Goal: Complete application form: Complete application form

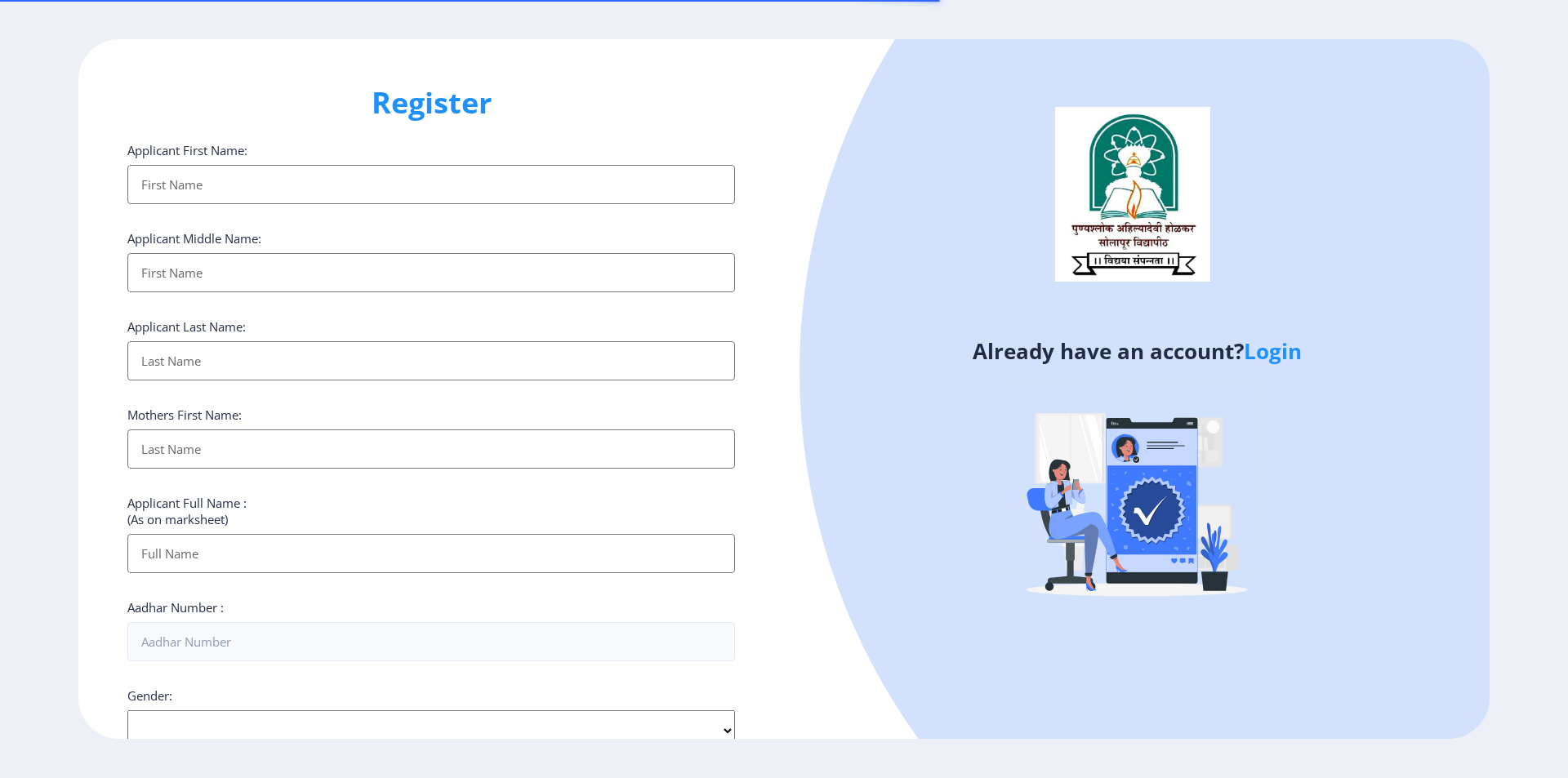
select select
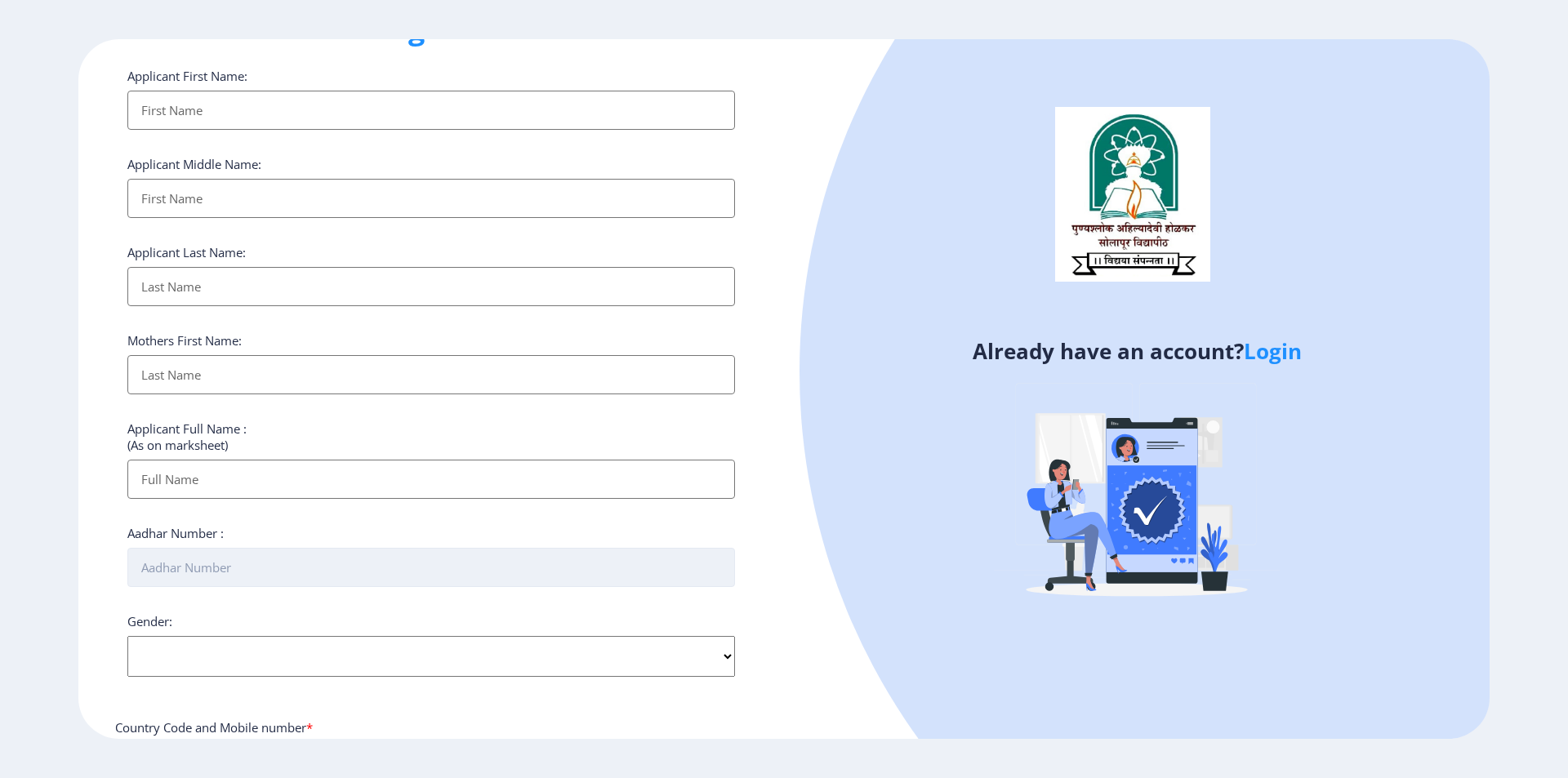
scroll to position [29, 0]
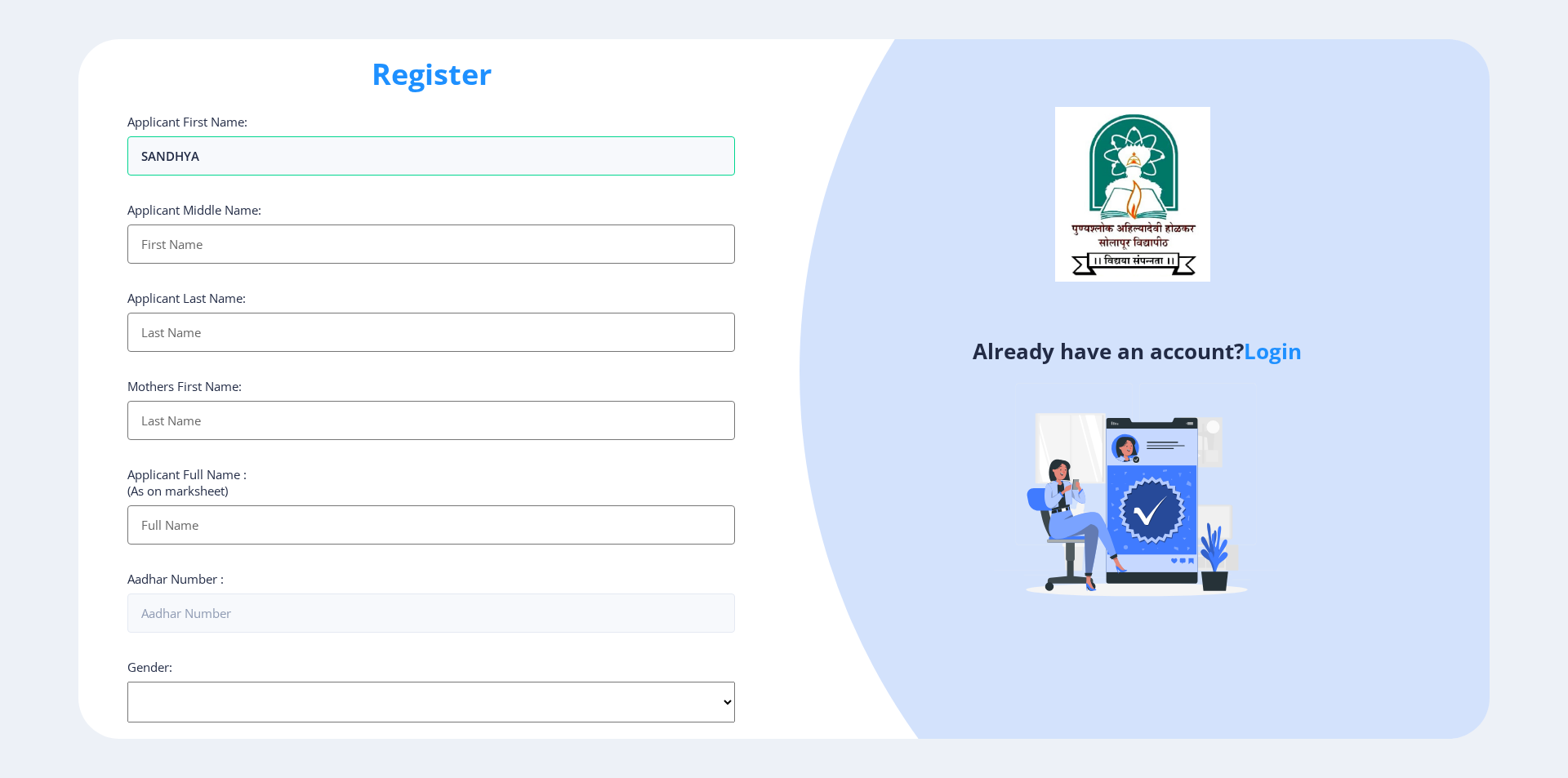
type input "SANDHYA"
type input "SANJAY"
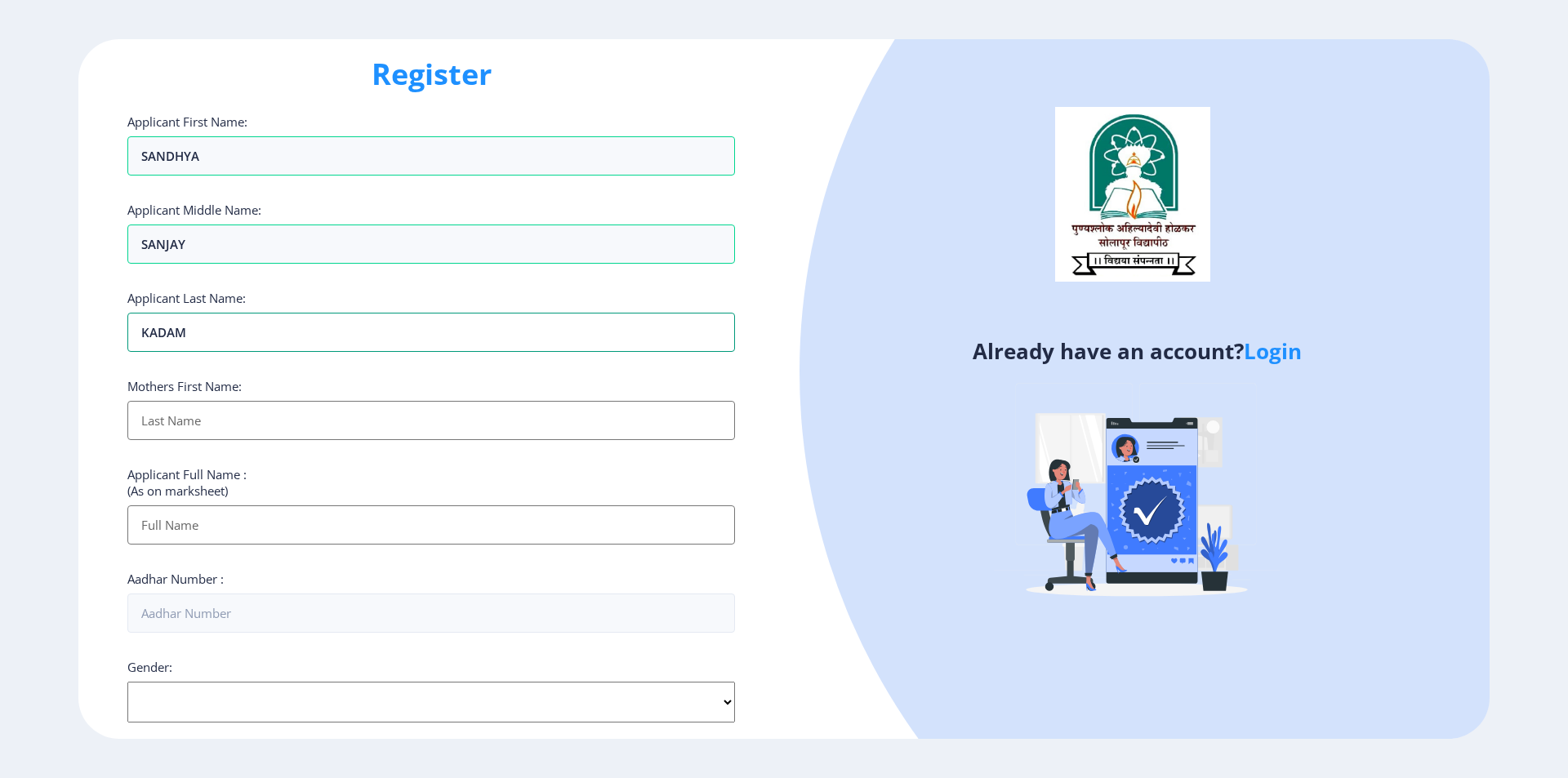
type input "KADAM"
type input "RANI"
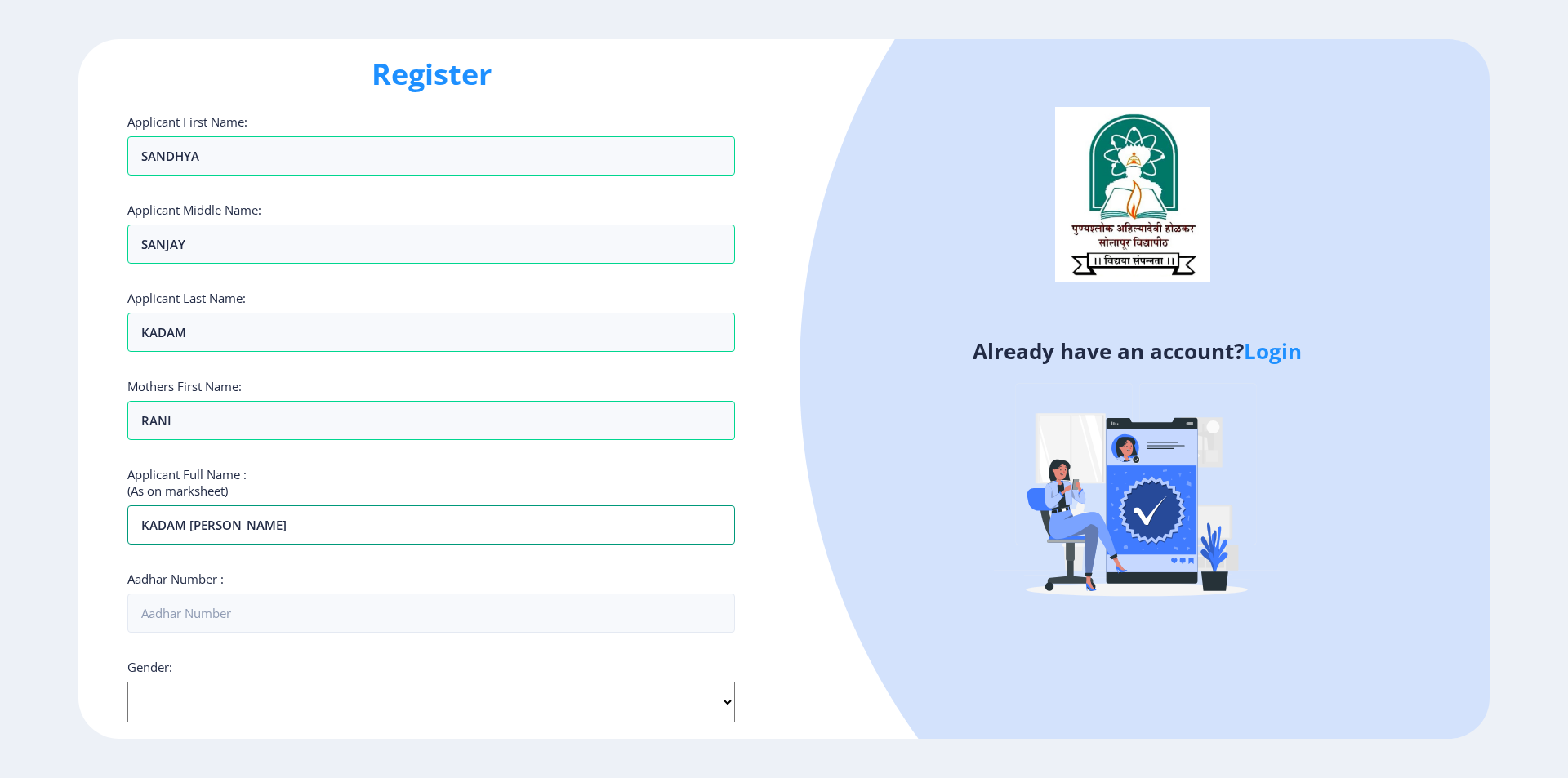
type input "KADAM [PERSON_NAME]"
type input "412347692795"
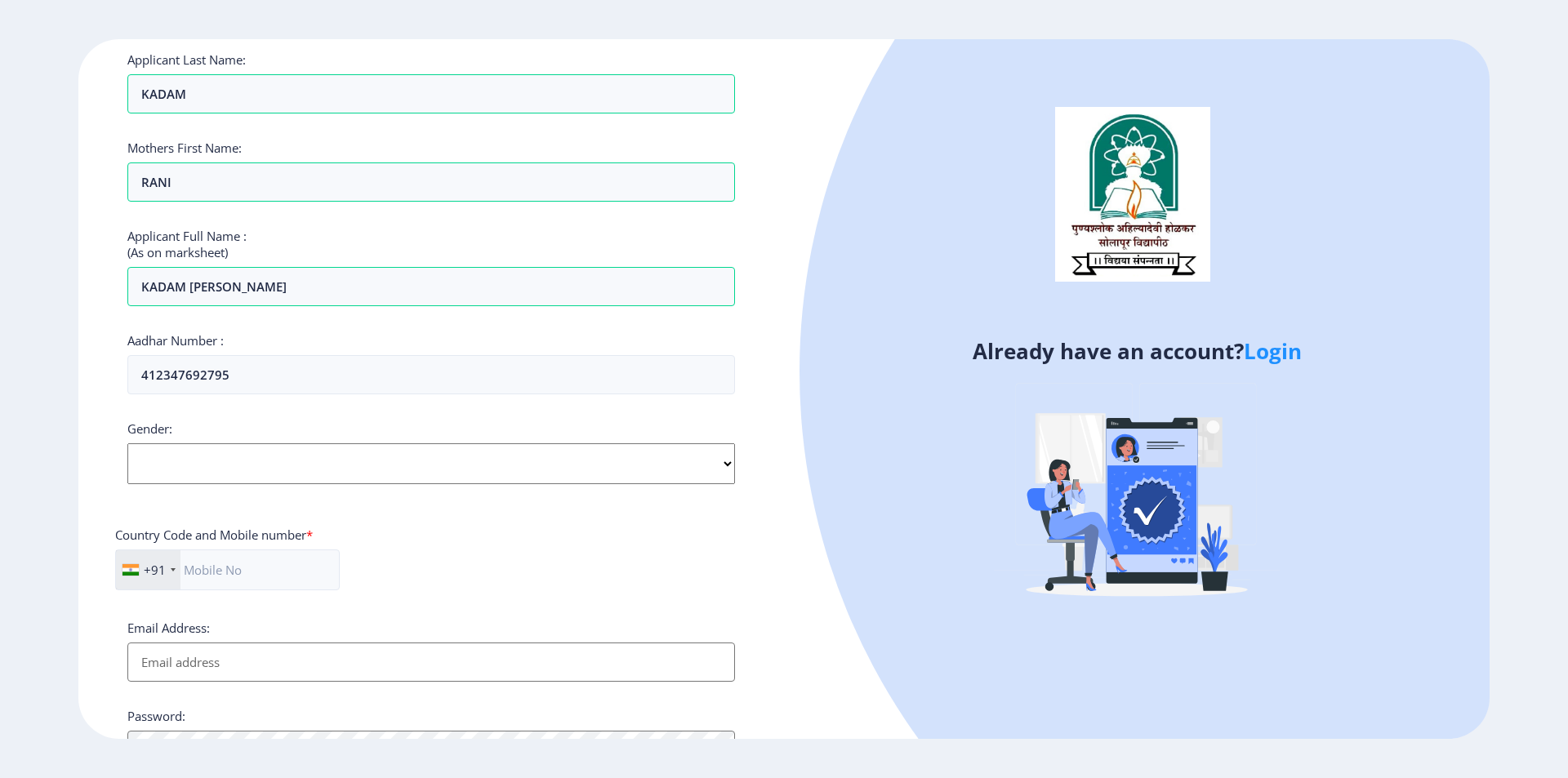
scroll to position [274, 0]
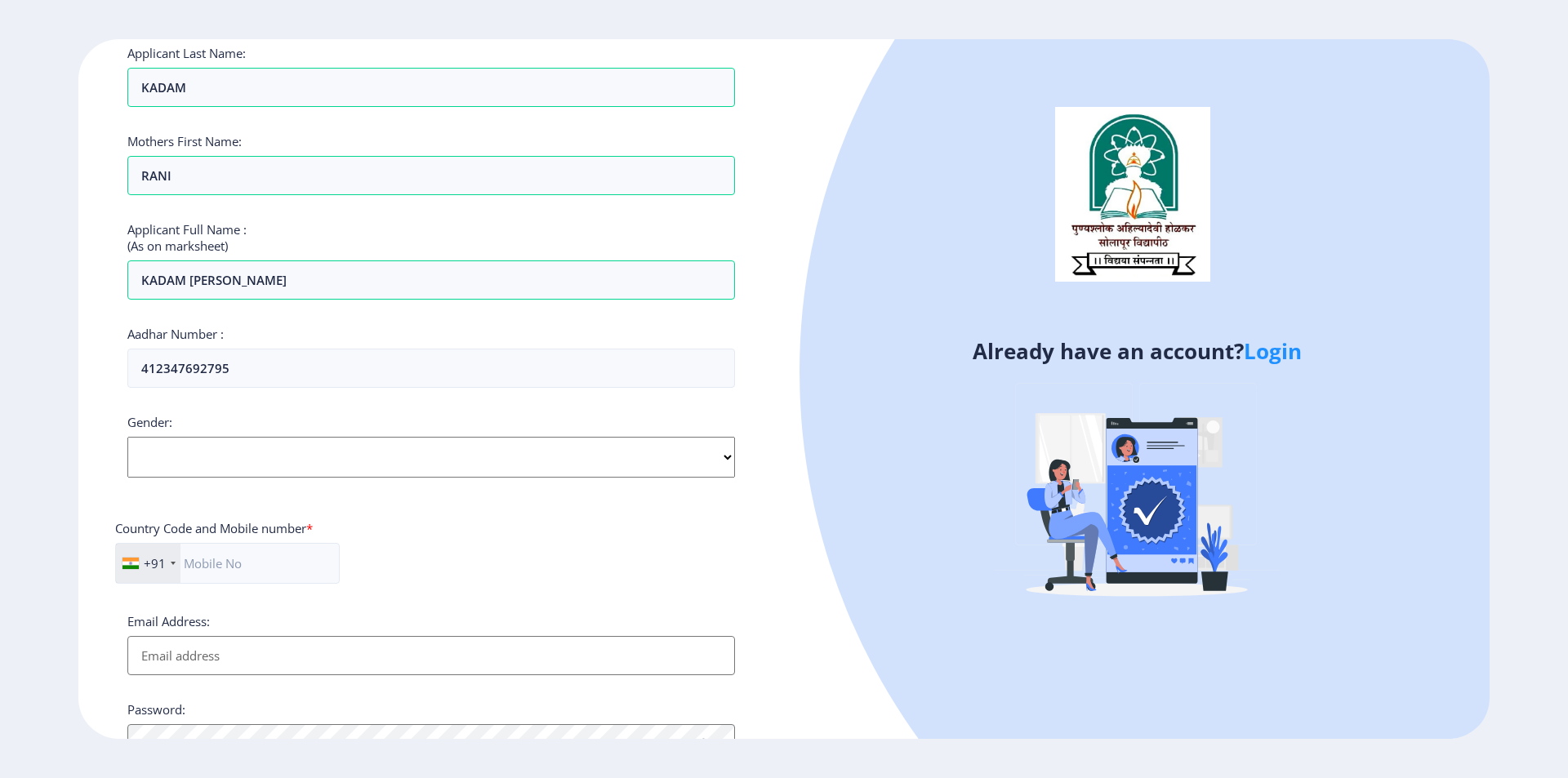
click at [256, 455] on select "Select Gender [DEMOGRAPHIC_DATA] [DEMOGRAPHIC_DATA] Other" at bounding box center [431, 458] width 608 height 41
select select "[DEMOGRAPHIC_DATA]"
click at [128, 437] on select "Select Gender [DEMOGRAPHIC_DATA] [DEMOGRAPHIC_DATA] Other" at bounding box center [431, 458] width 608 height 41
click at [250, 559] on input "text" at bounding box center [228, 563] width 225 height 41
type input "9860982824"
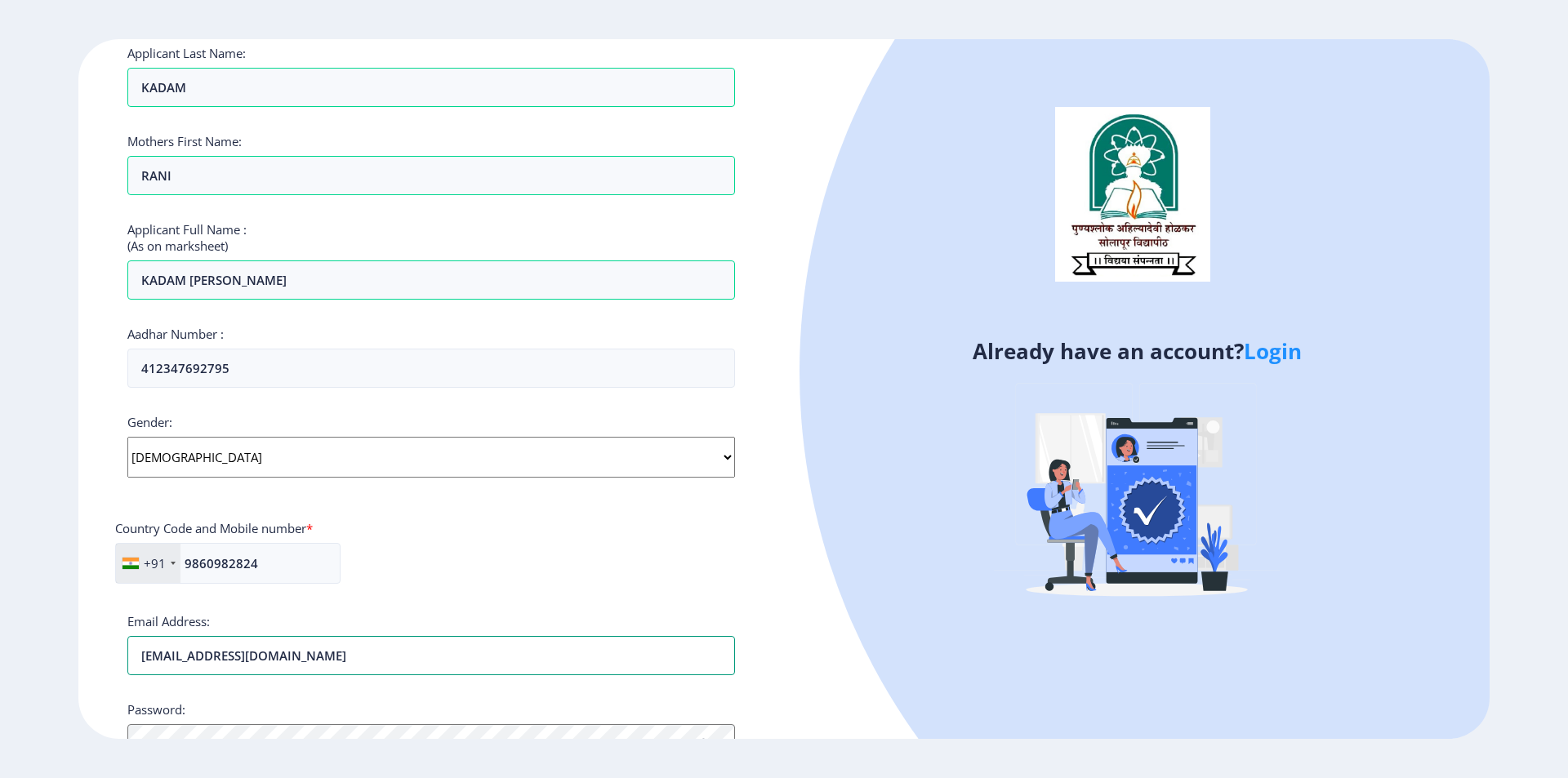
type input "[EMAIL_ADDRESS][DOMAIN_NAME]"
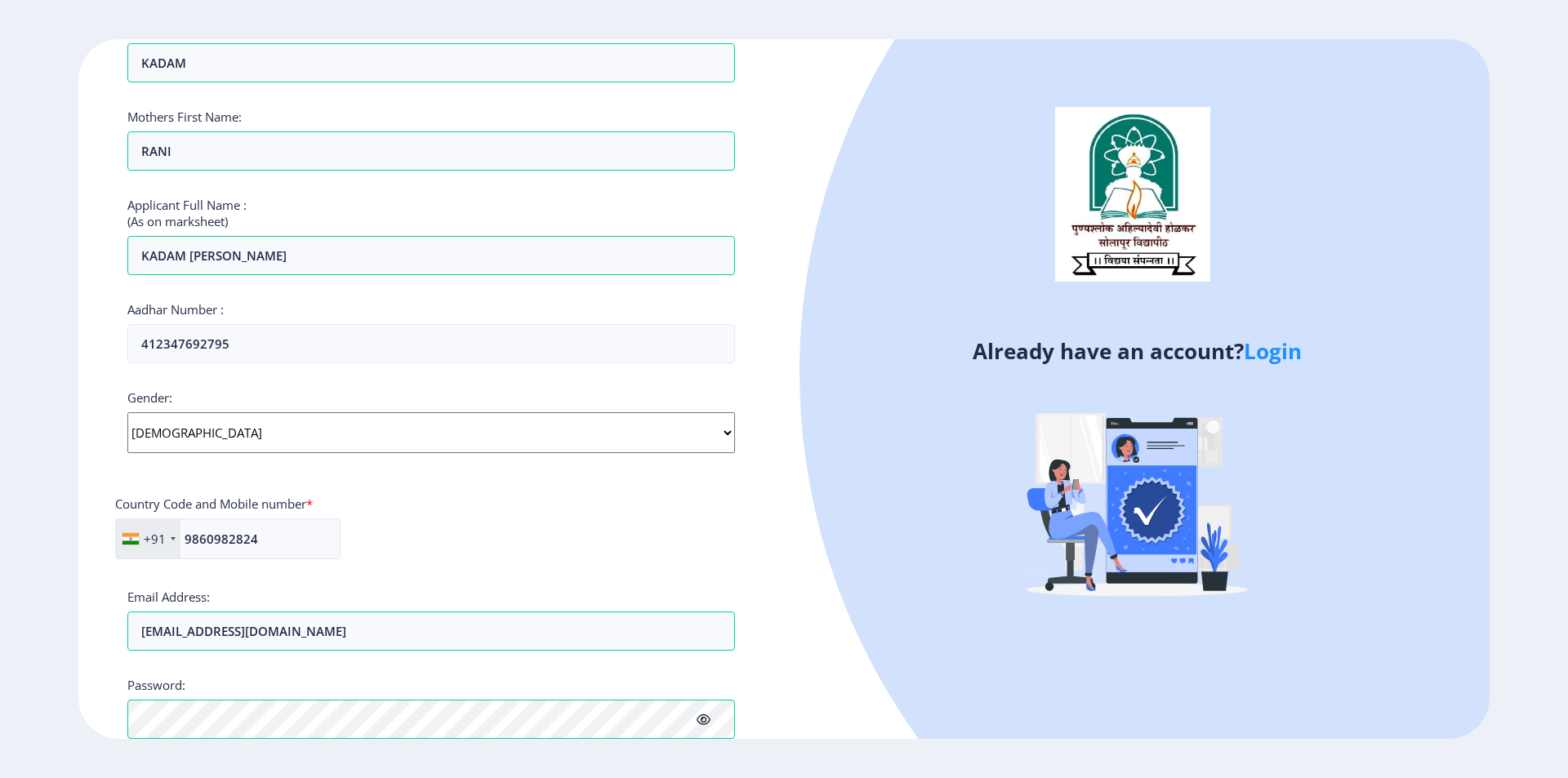
scroll to position [456, 0]
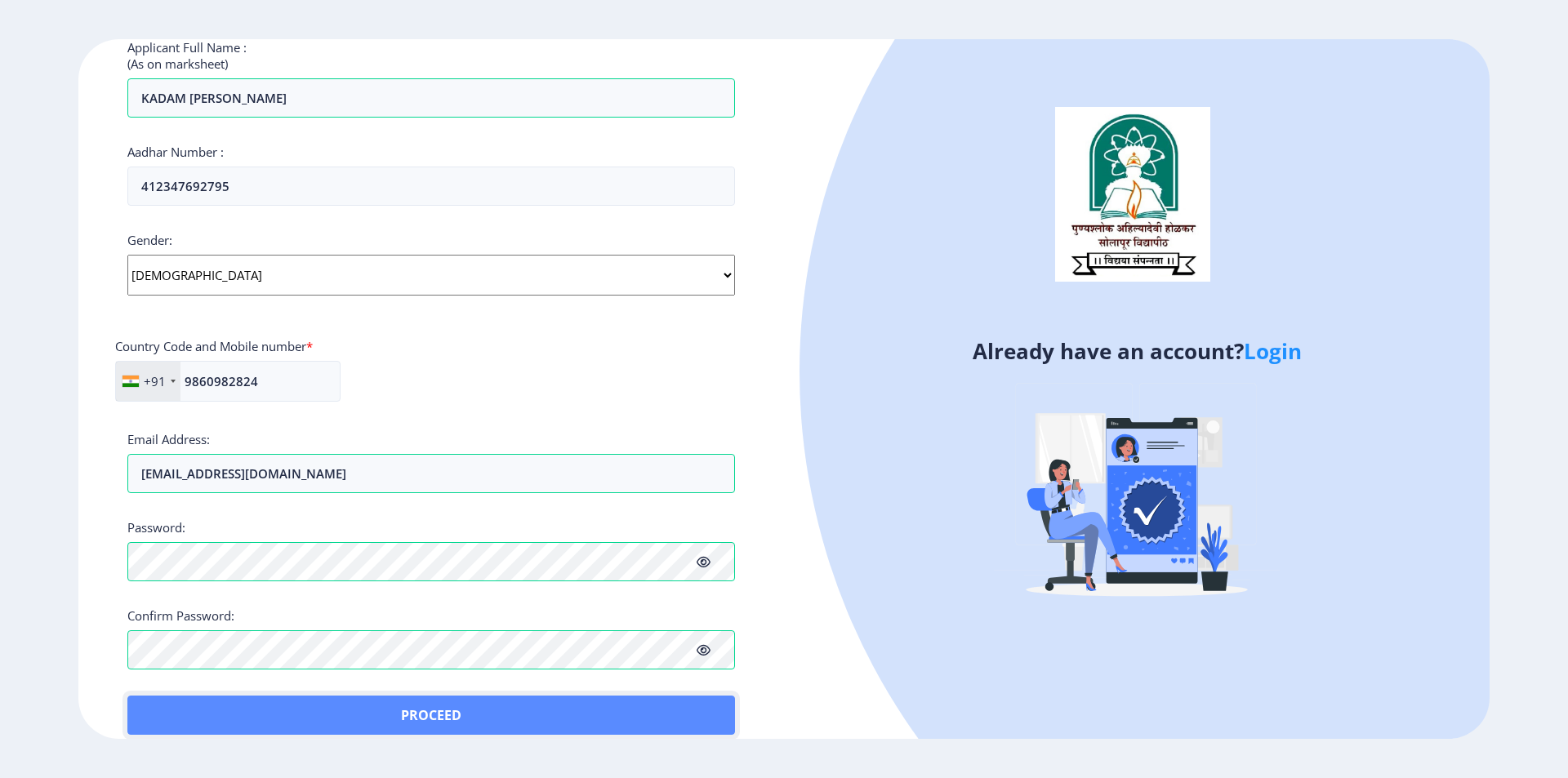
click at [168, 706] on button "Proceed" at bounding box center [431, 716] width 608 height 39
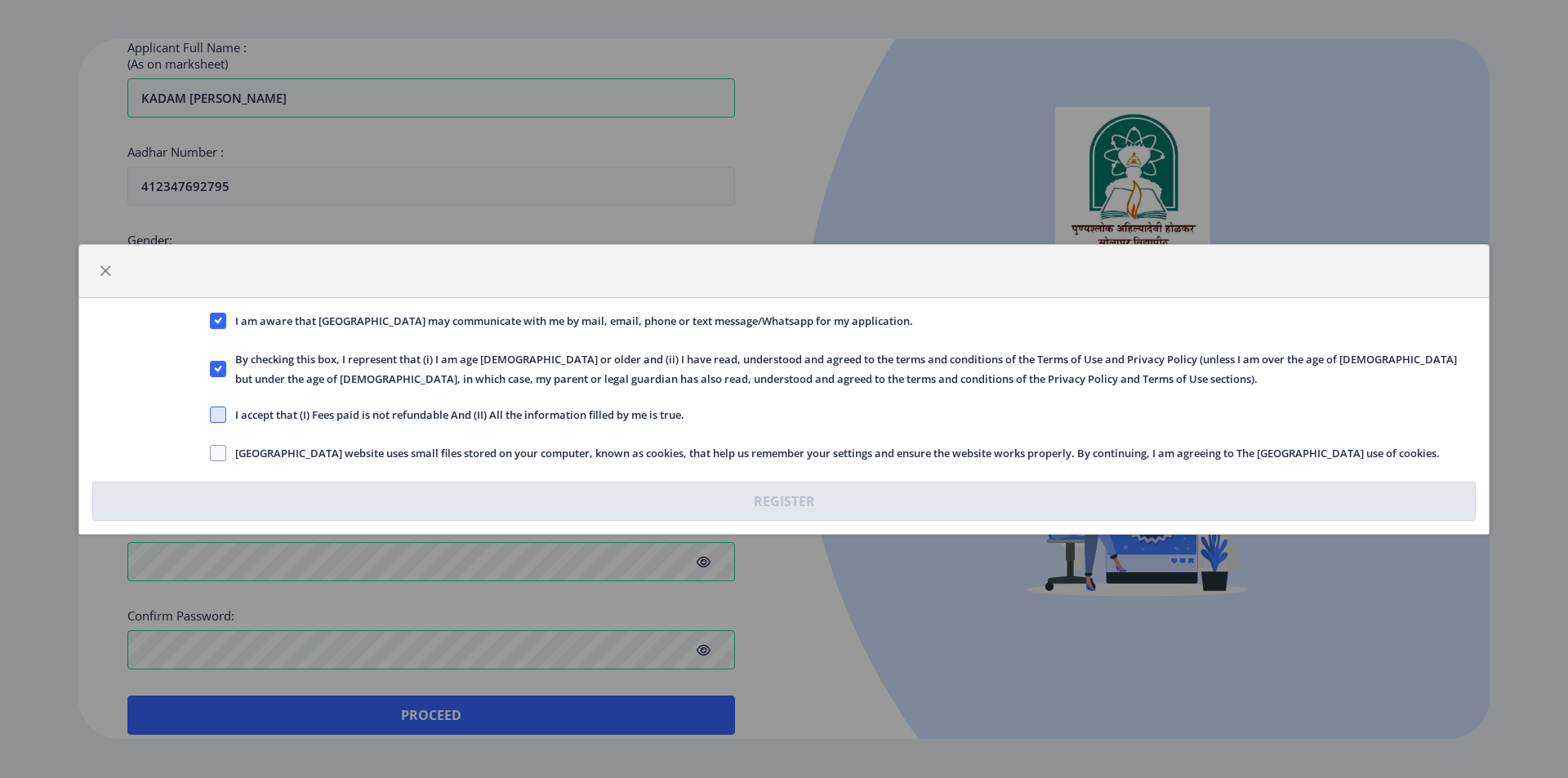
click at [215, 415] on span at bounding box center [218, 415] width 16 height 16
click at [211, 415] on input "I accept that (I) Fees paid is not refundable And (II) All the information fill…" at bounding box center [210, 414] width 1 height 1
checkbox input "true"
click at [219, 450] on span at bounding box center [218, 453] width 16 height 16
click at [211, 452] on input "[GEOGRAPHIC_DATA] website uses small files stored on your computer, known as co…" at bounding box center [210, 452] width 1 height 1
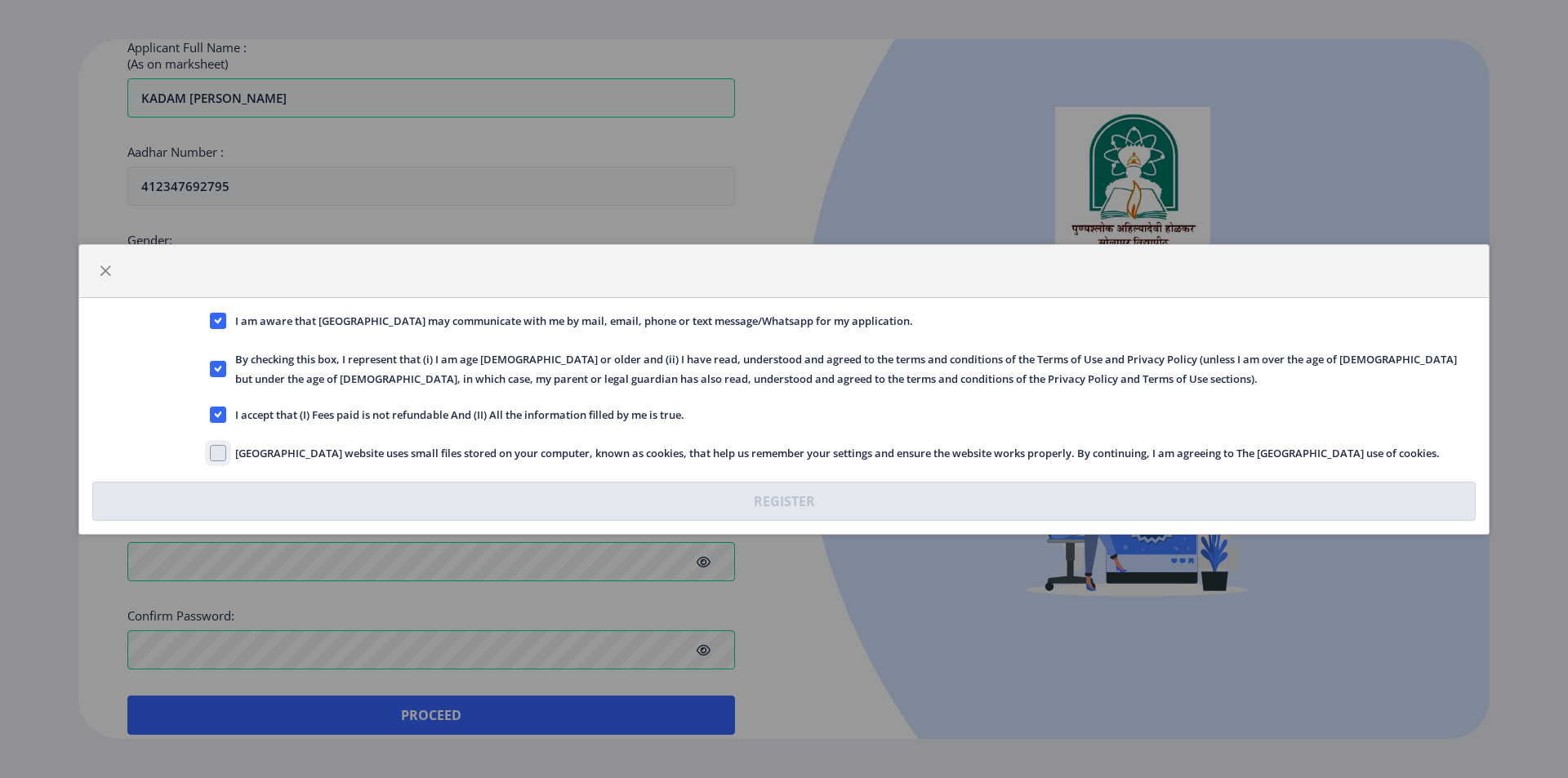
checkbox input "true"
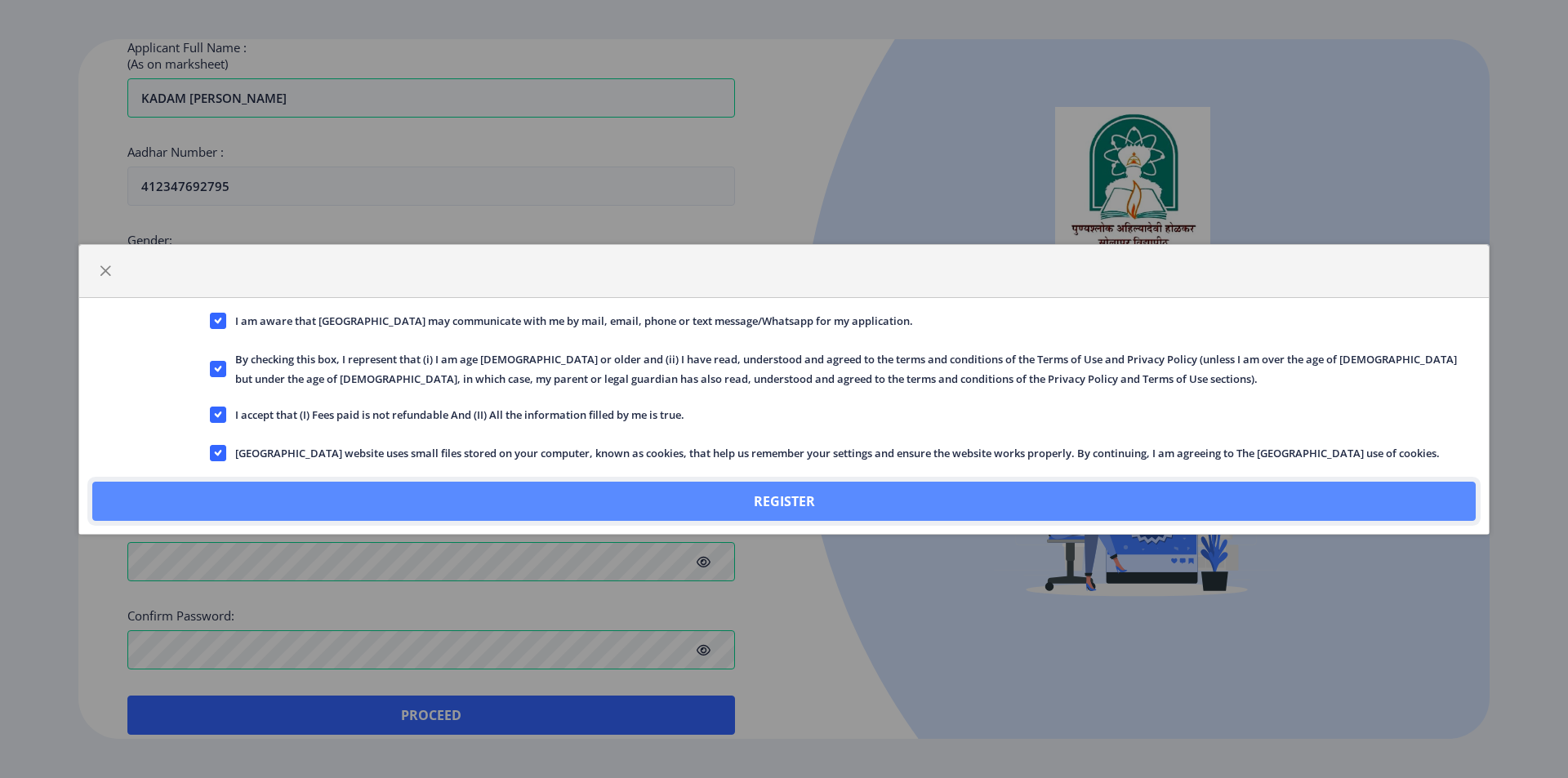
click at [793, 507] on button "Register" at bounding box center [784, 501] width 1383 height 39
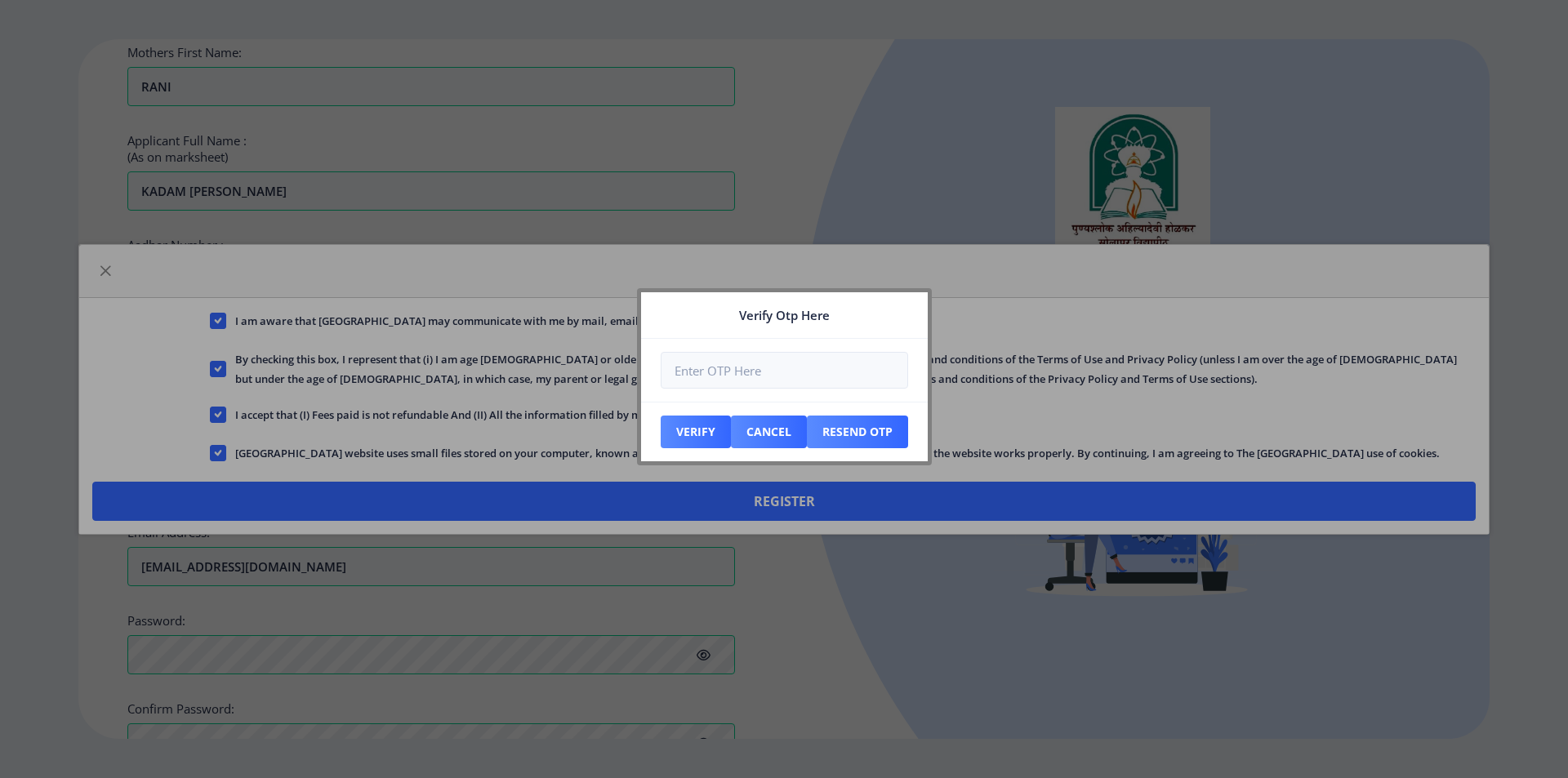
scroll to position [549, 0]
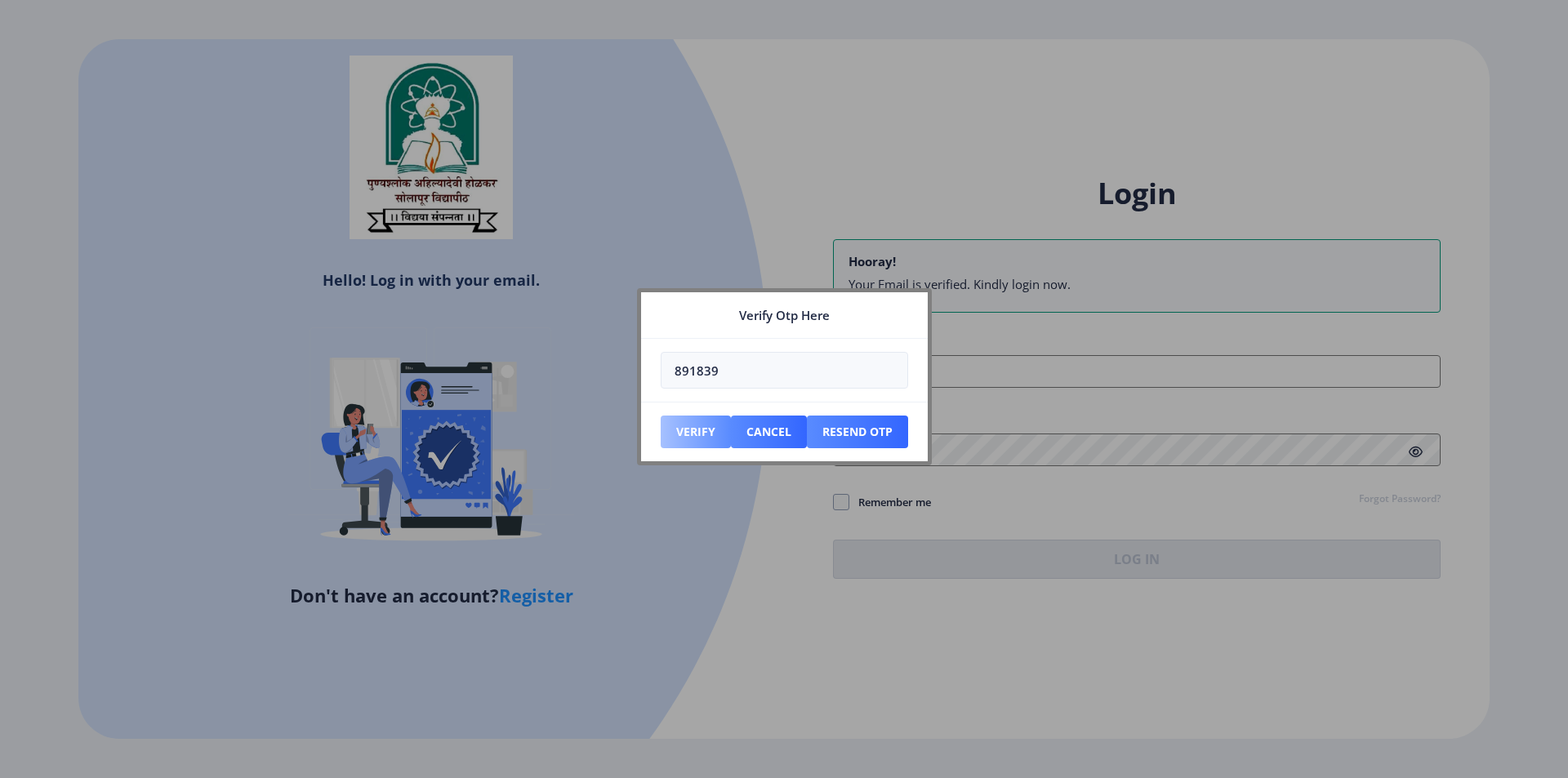
type input "891839"
click at [686, 432] on button "Verify" at bounding box center [695, 432] width 71 height 33
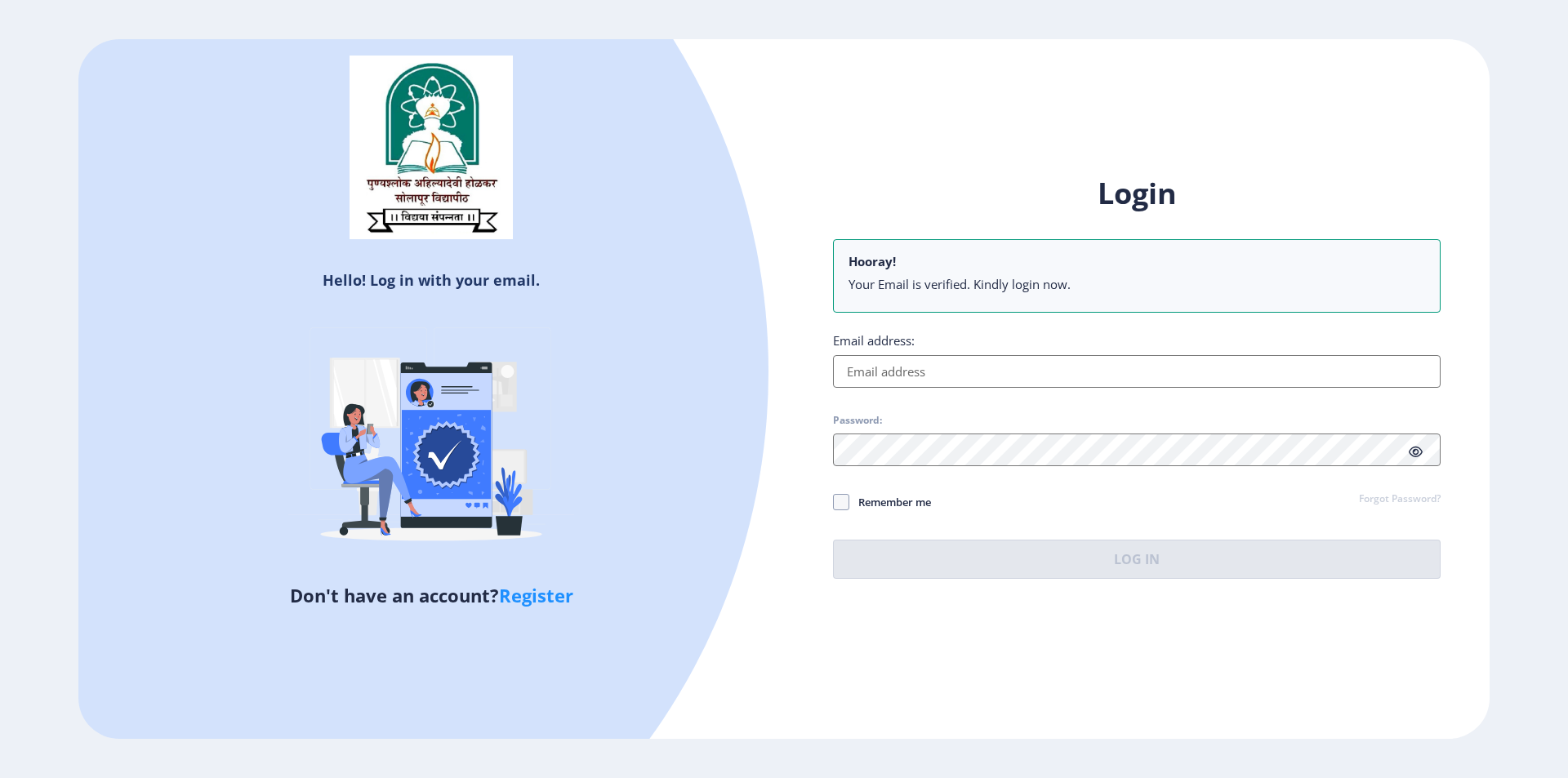
click at [898, 370] on input "Email address:" at bounding box center [1136, 371] width 608 height 33
paste input "[EMAIL_ADDRESS][DOMAIN_NAME]"
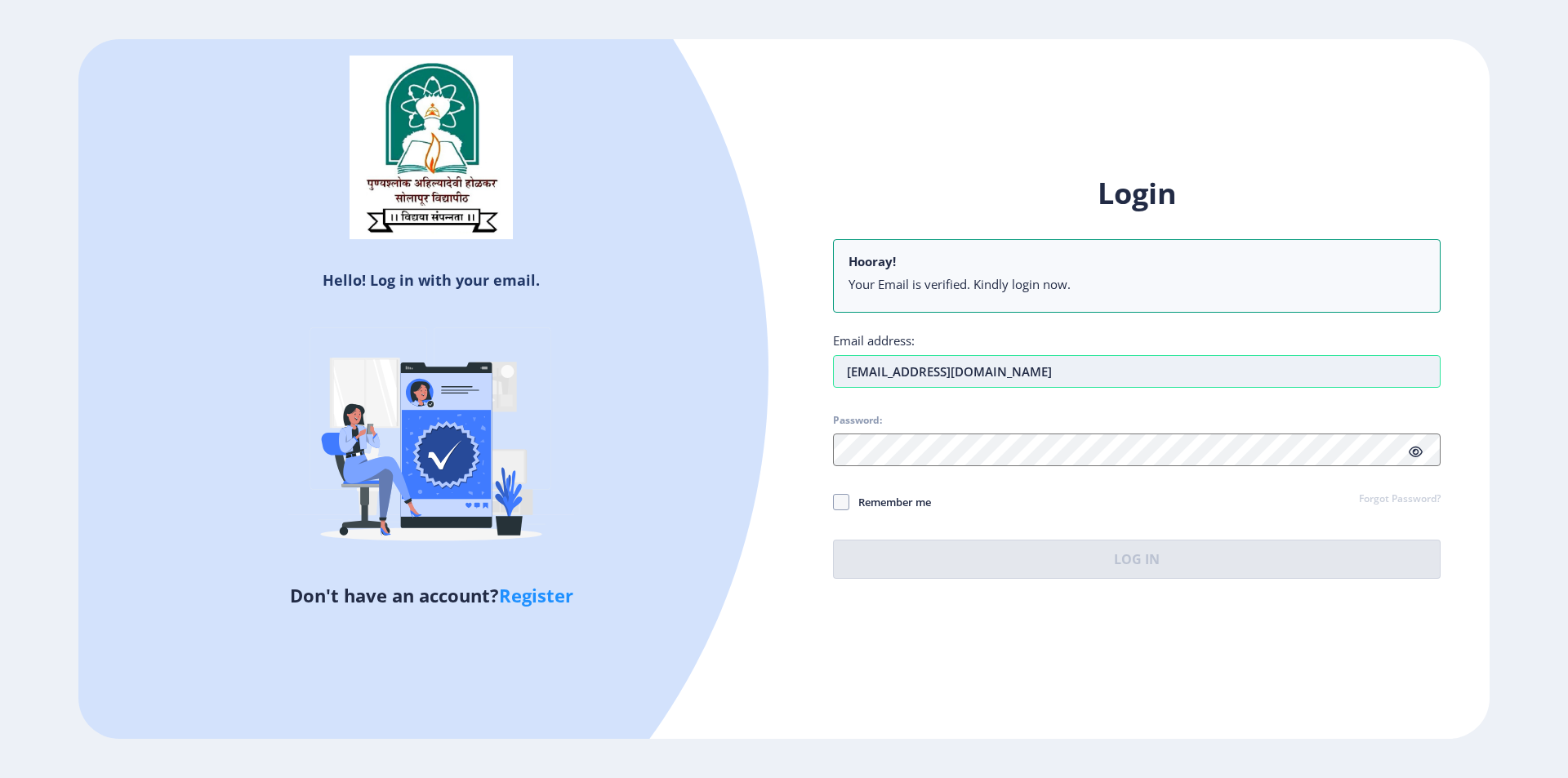
type input "[EMAIL_ADDRESS][DOMAIN_NAME]"
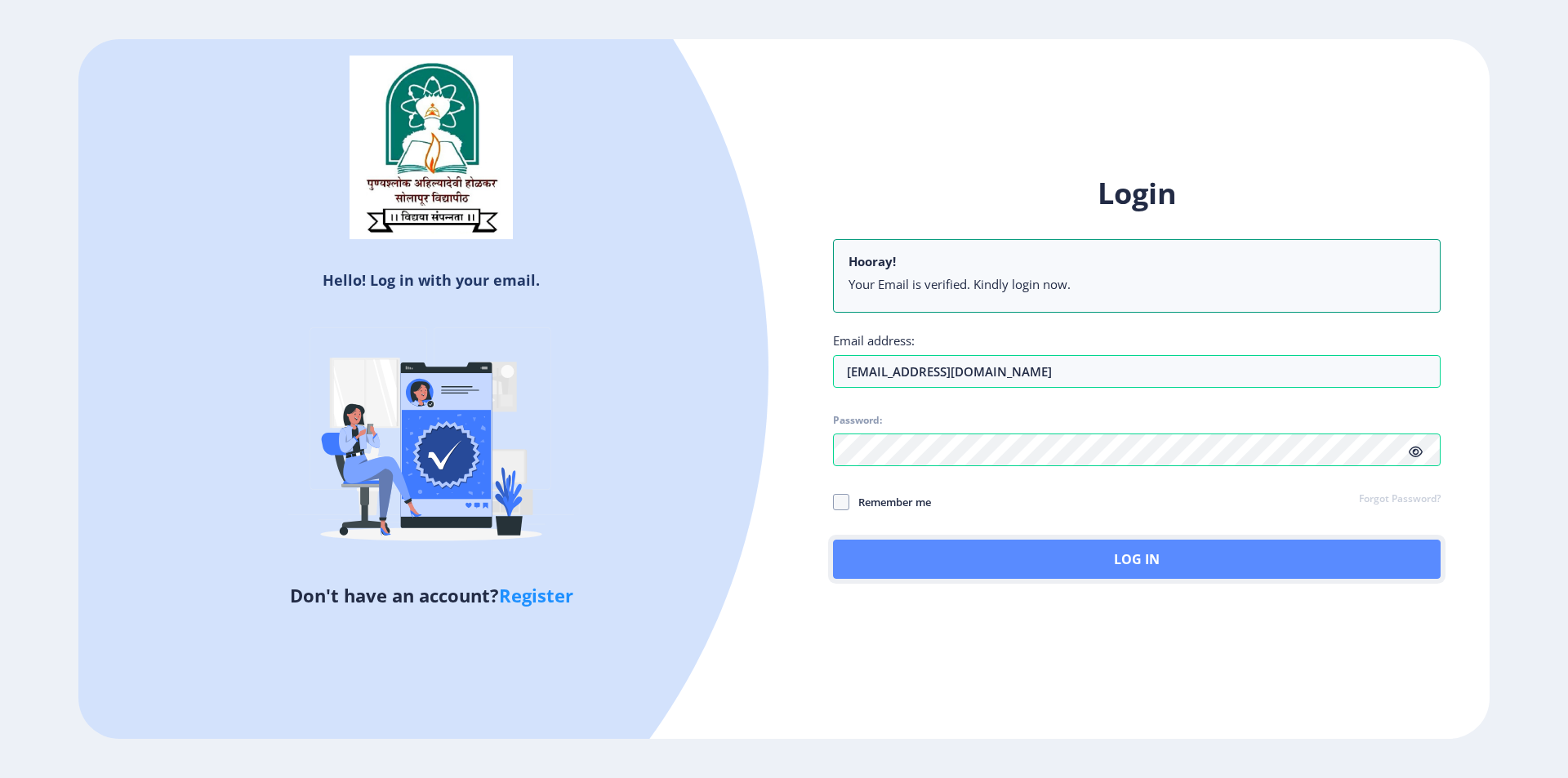
click at [1014, 558] on button "Log In" at bounding box center [1136, 559] width 608 height 39
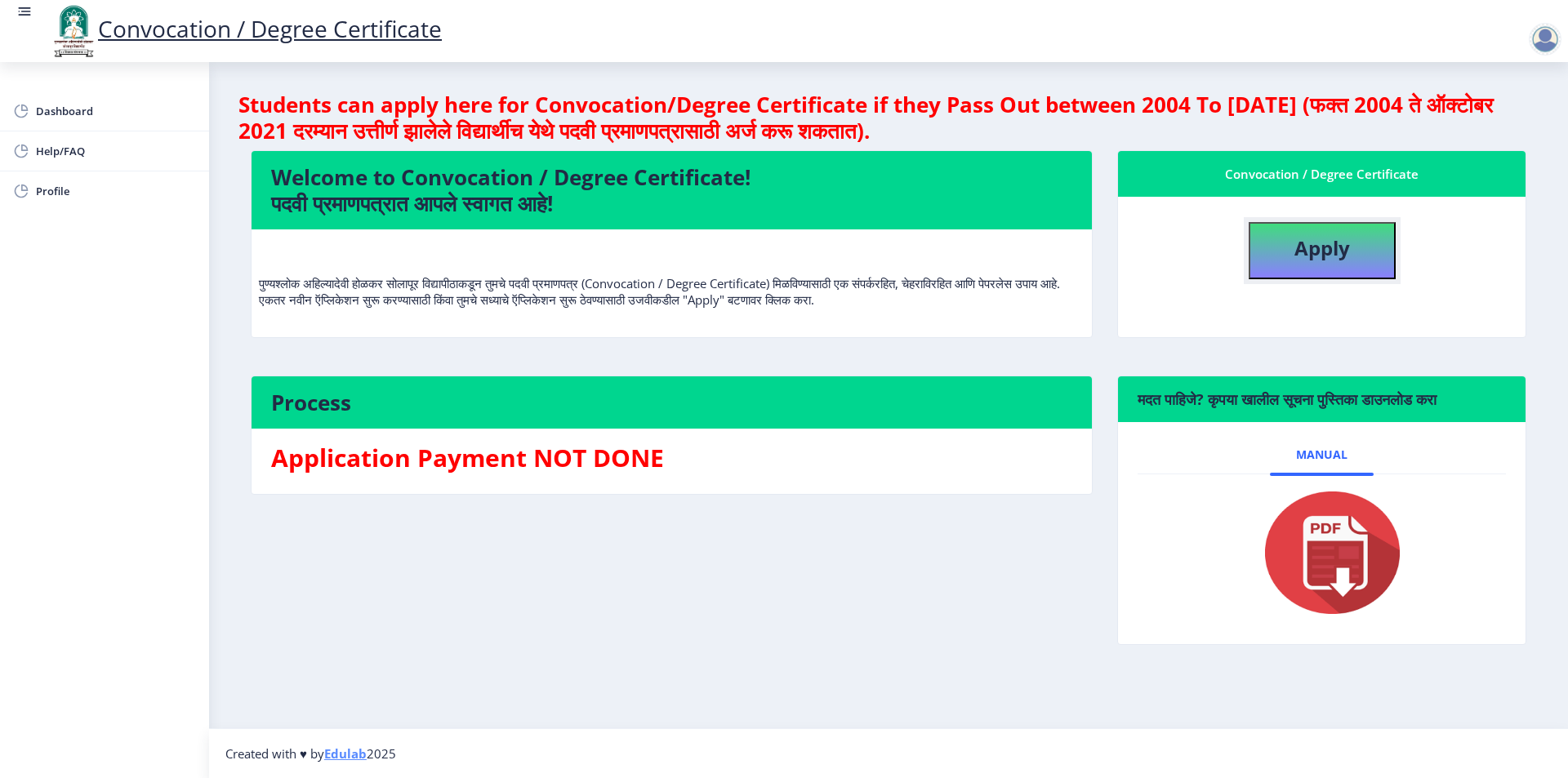
click at [1309, 248] on b "Apply" at bounding box center [1322, 248] width 55 height 27
select select
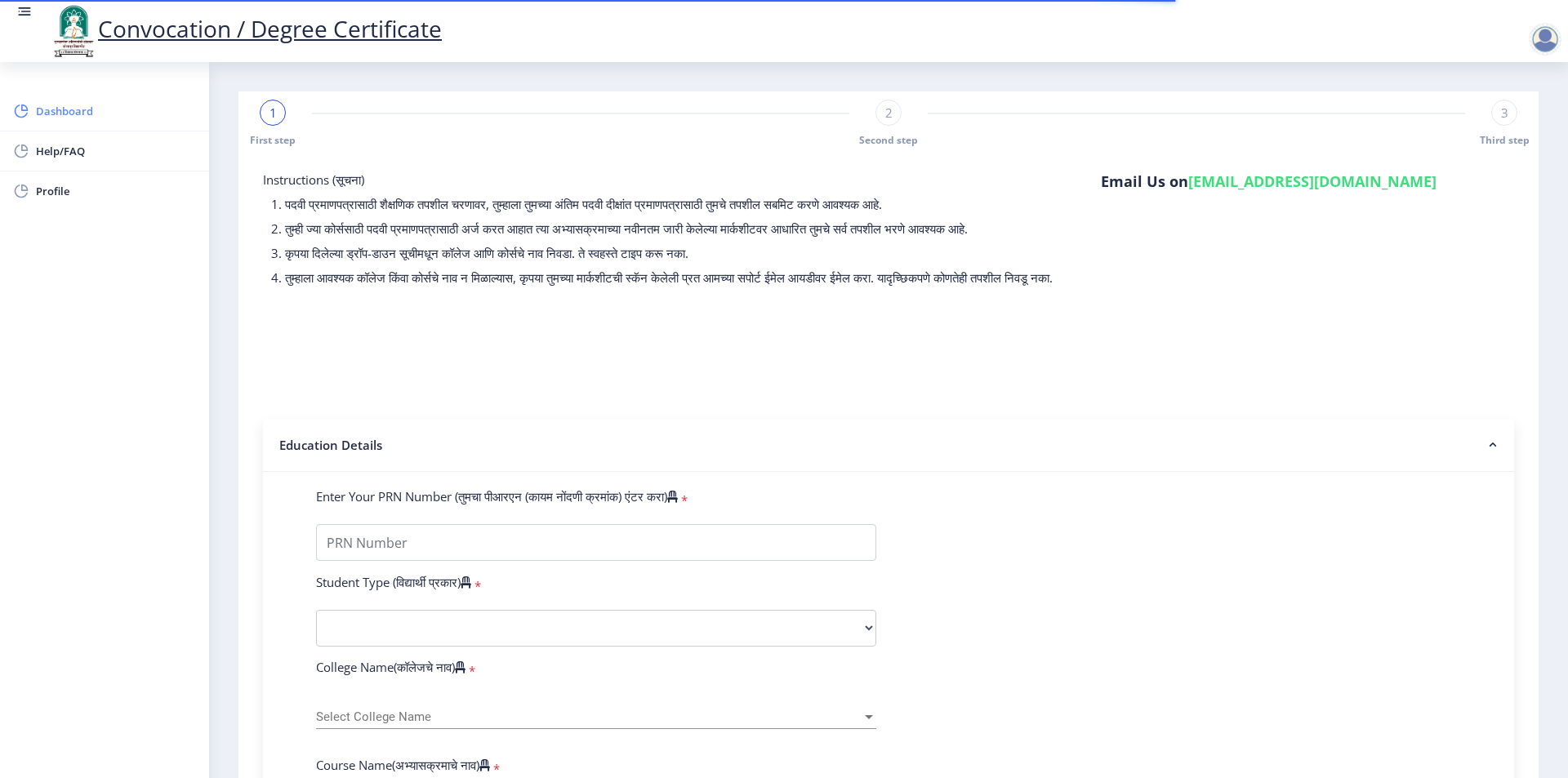
click at [66, 111] on span "Dashboard" at bounding box center [115, 111] width 160 height 20
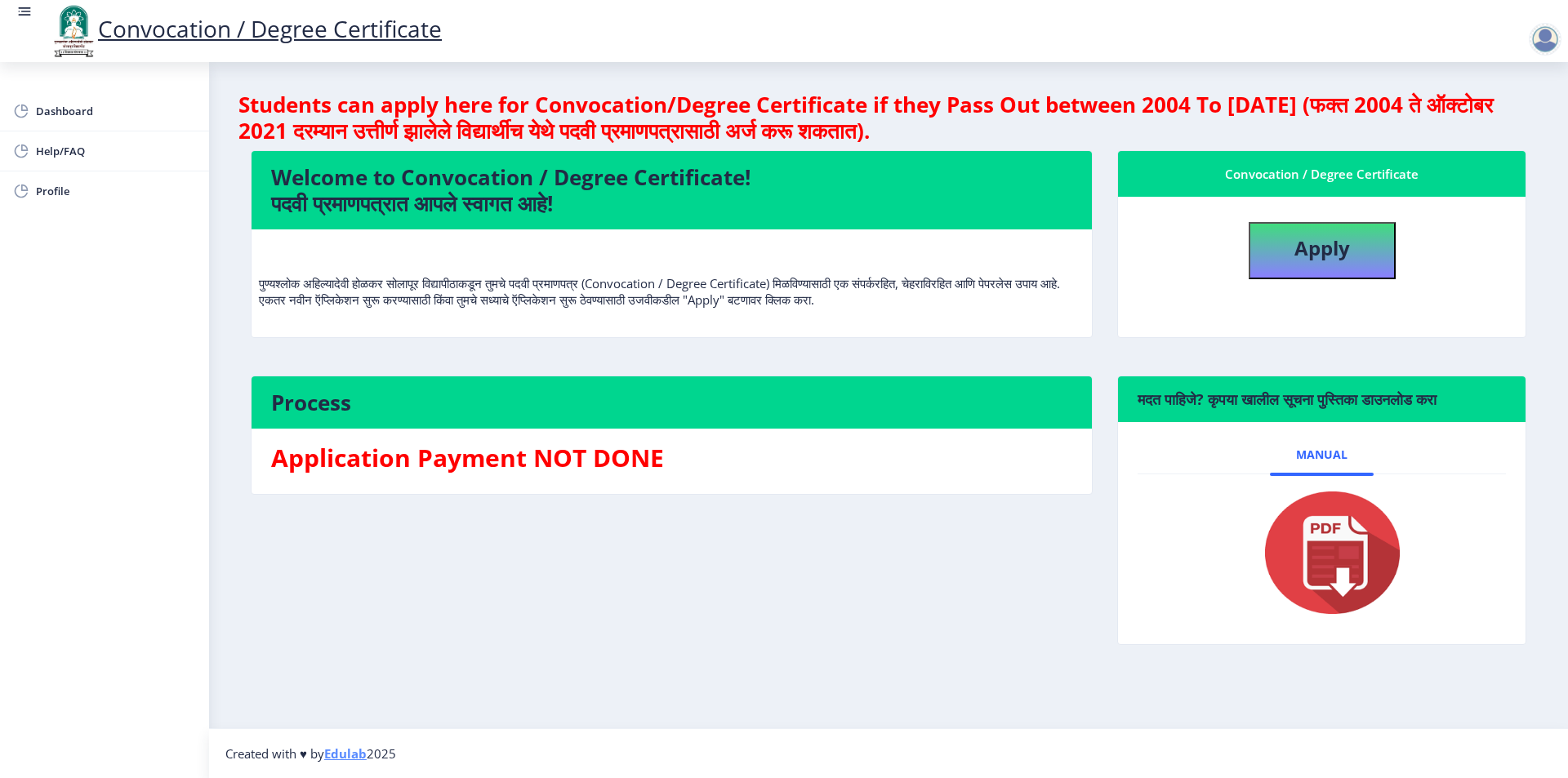
click at [1553, 37] on div at bounding box center [1545, 39] width 33 height 33
click at [1522, 129] on span "Log out" at bounding box center [1502, 128] width 104 height 20
